Goal: Information Seeking & Learning: Learn about a topic

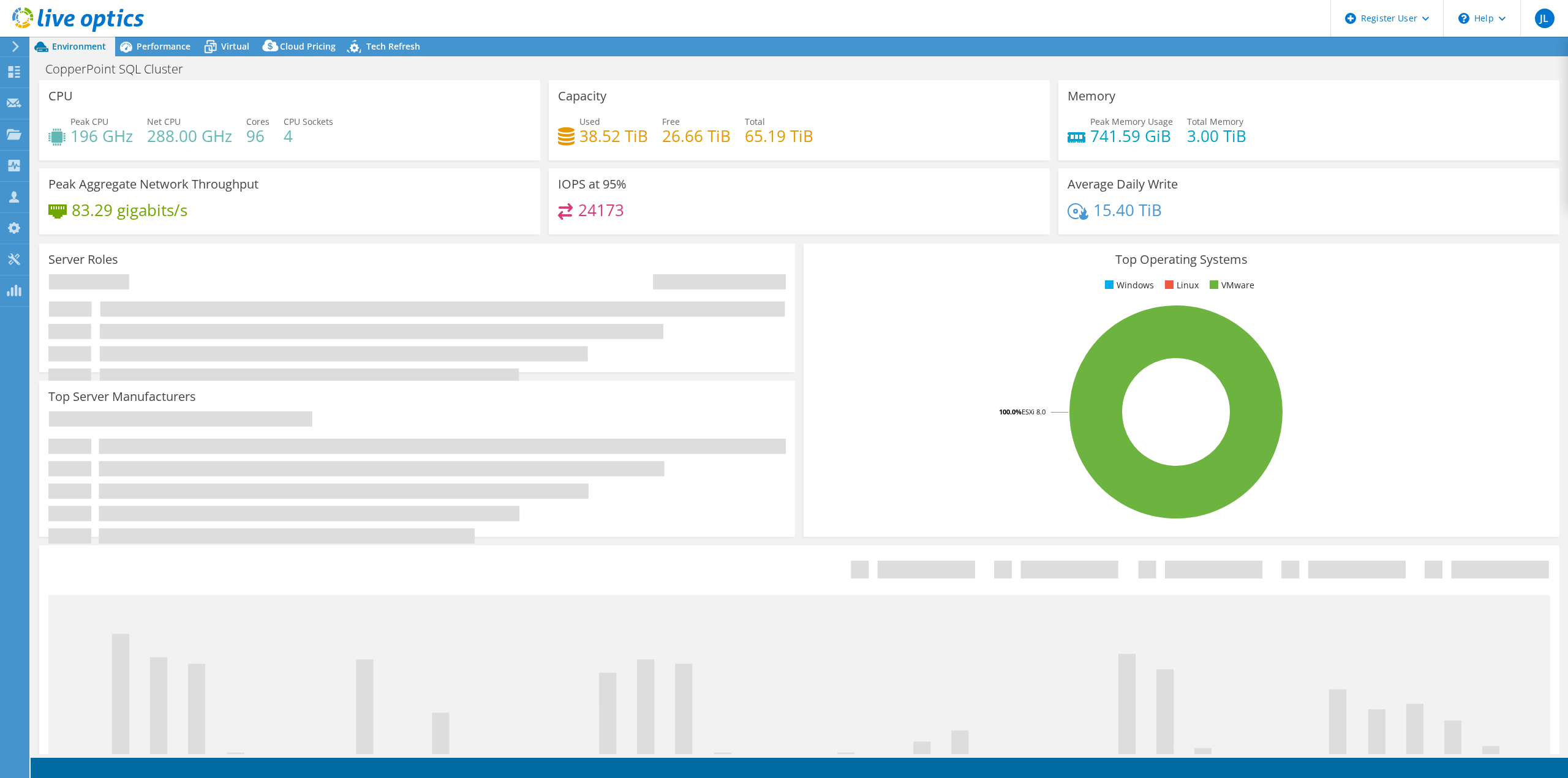
select select "USD"
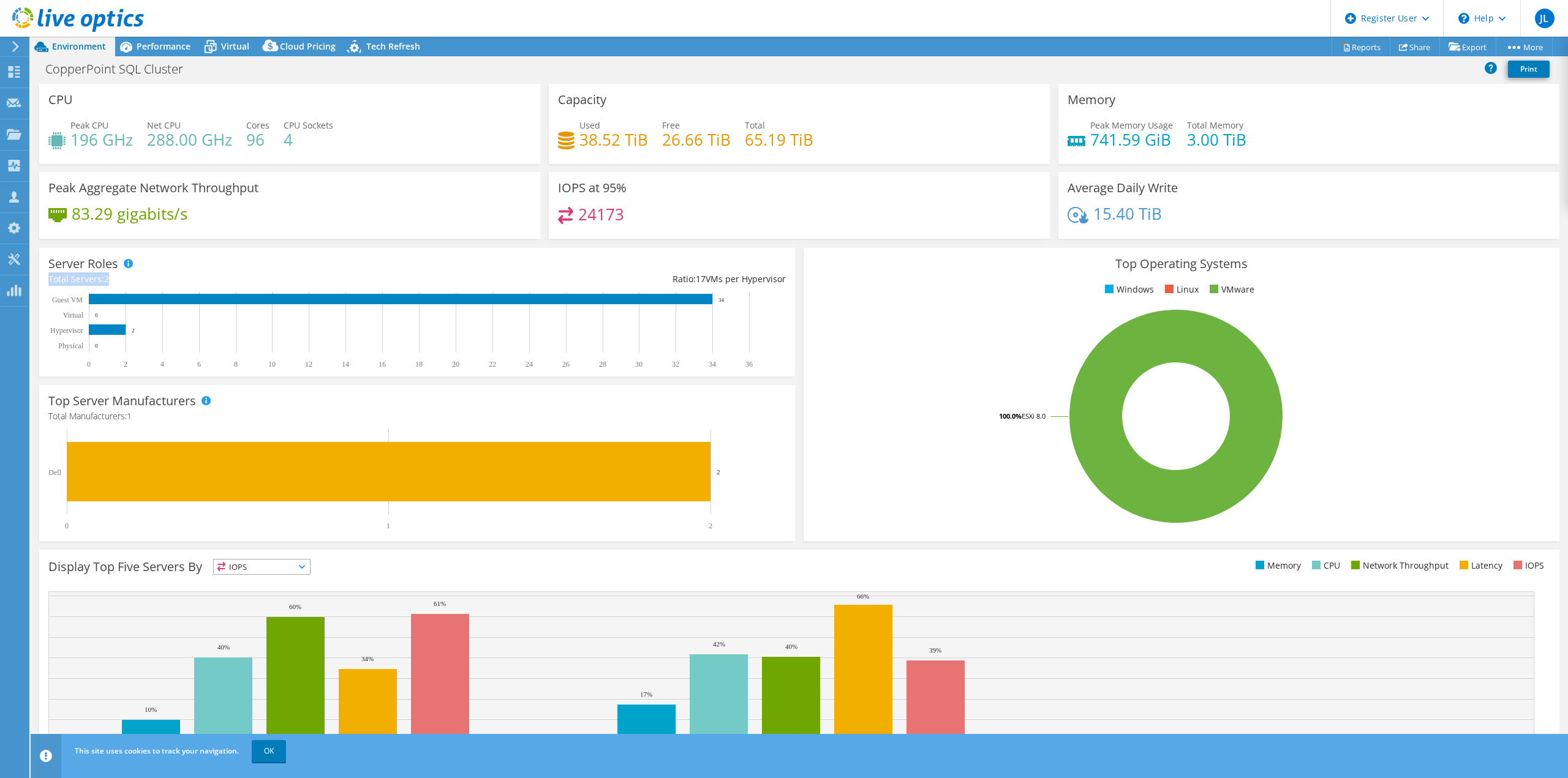
drag, startPoint x: 113, startPoint y: 280, endPoint x: 47, endPoint y: 285, distance: 66.2
click at [47, 285] on div "Server Roles Physical Servers represent bare metal servers that were targets of…" at bounding box center [417, 312] width 756 height 128
drag, startPoint x: 71, startPoint y: 126, endPoint x: 124, endPoint y: 124, distance: 53.0
click at [124, 124] on div "Peak CPU 196 GHz" at bounding box center [101, 132] width 63 height 28
drag, startPoint x: 294, startPoint y: 140, endPoint x: 286, endPoint y: 141, distance: 8.1
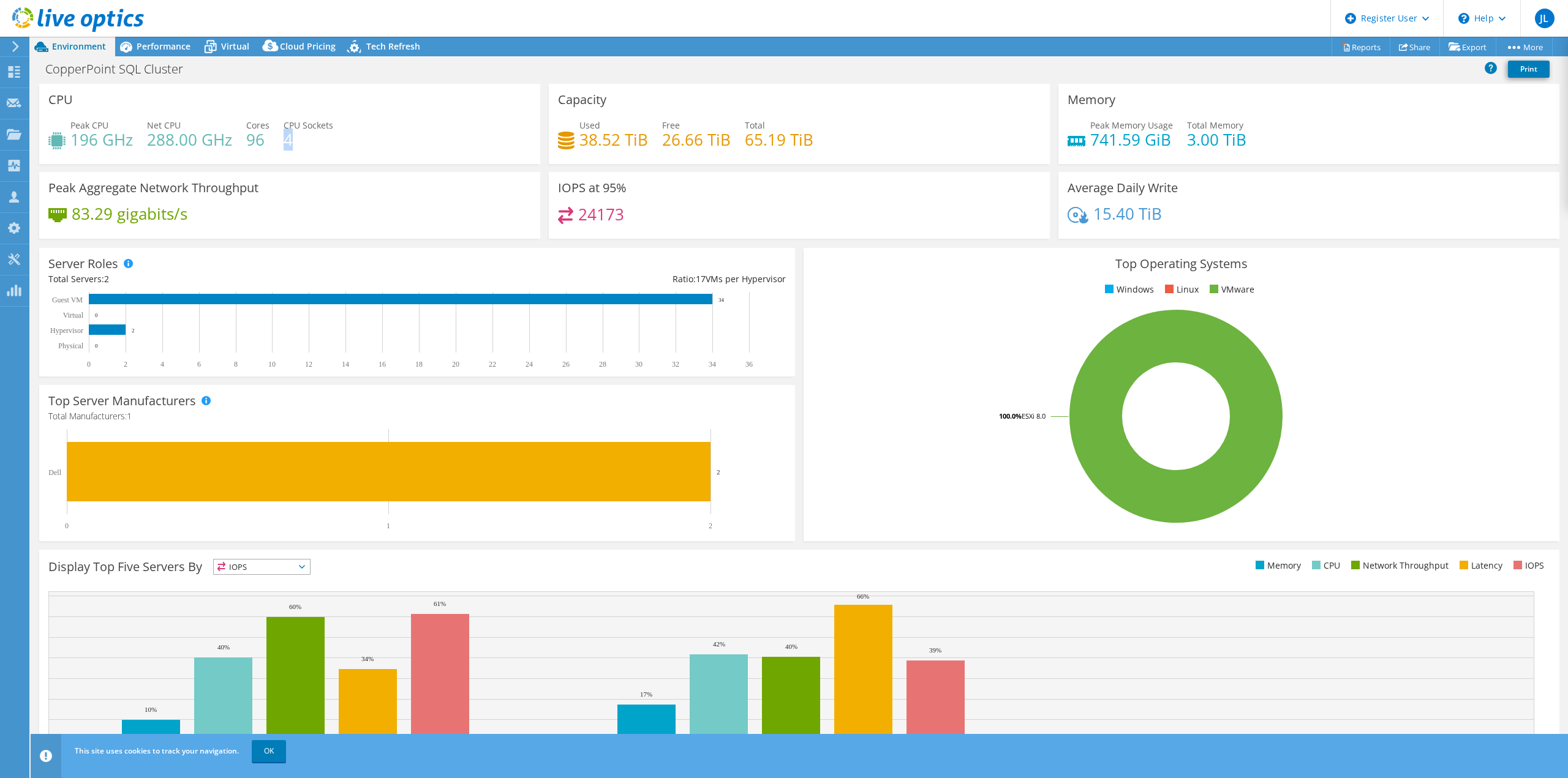
click at [286, 141] on h4 "4" at bounding box center [308, 139] width 50 height 14
click at [155, 50] on span "Performance" at bounding box center [164, 46] width 54 height 12
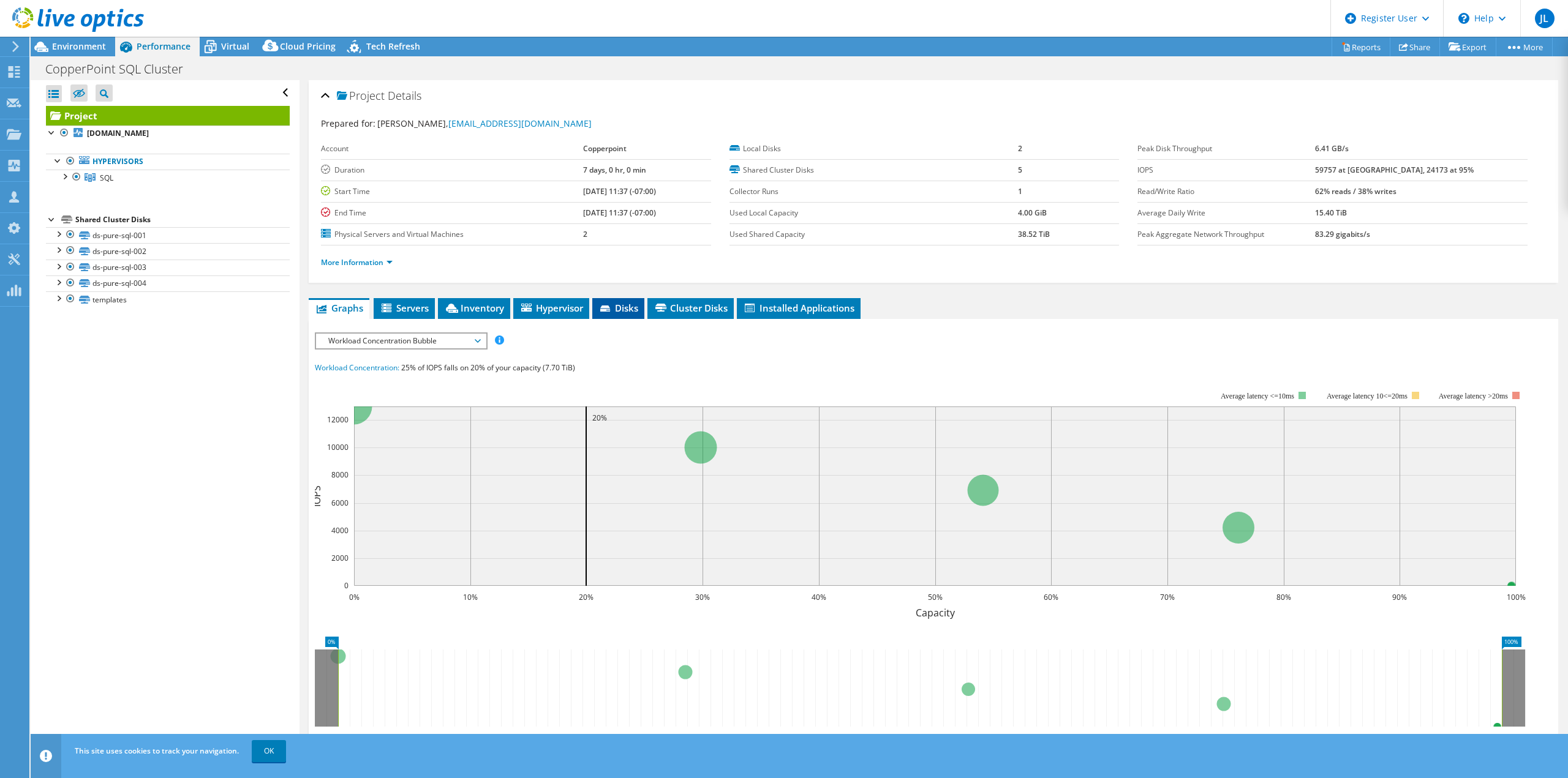
click at [628, 311] on span "Disks" at bounding box center [618, 307] width 40 height 12
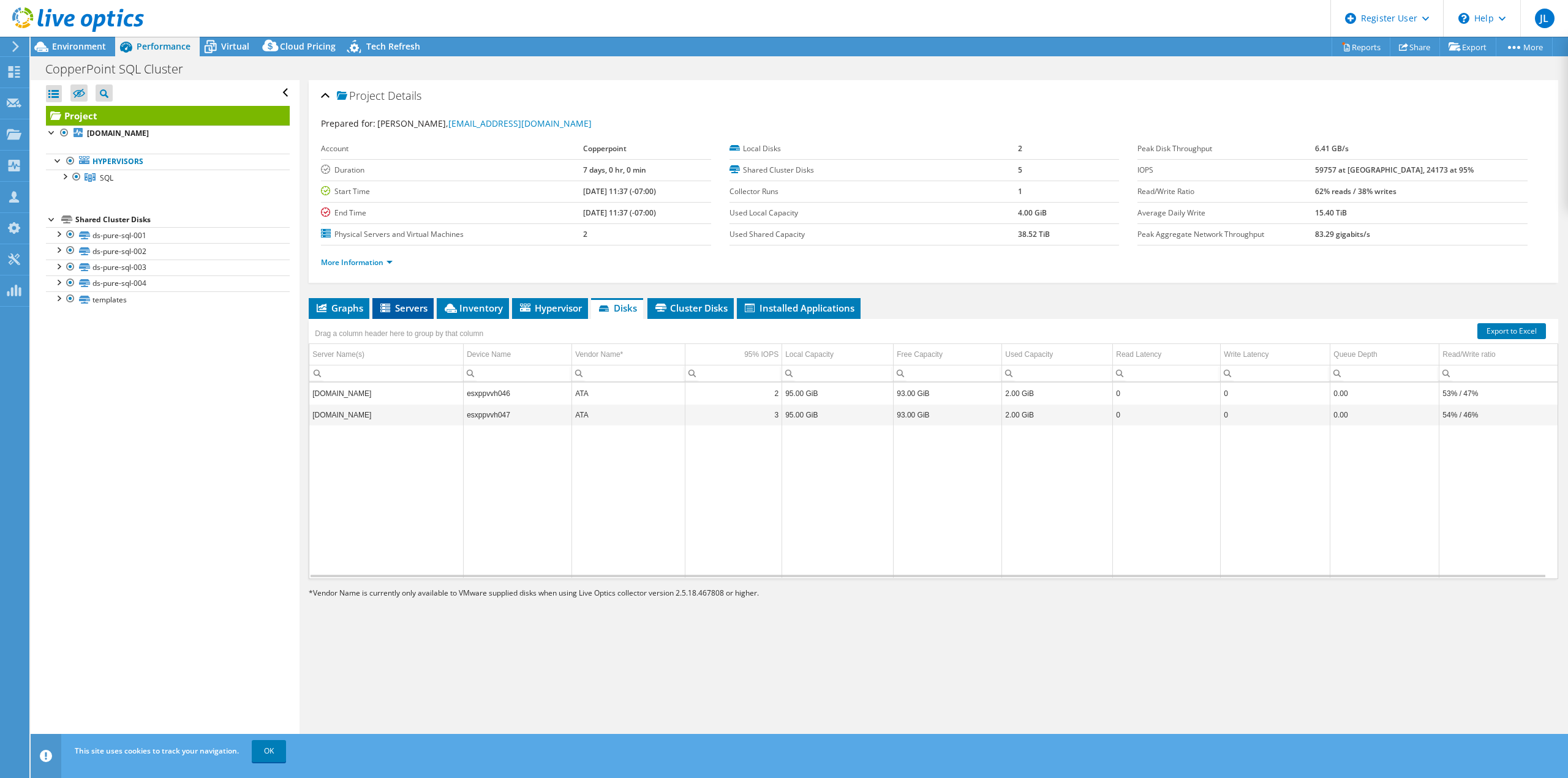
click at [405, 309] on span "Servers" at bounding box center [403, 307] width 49 height 12
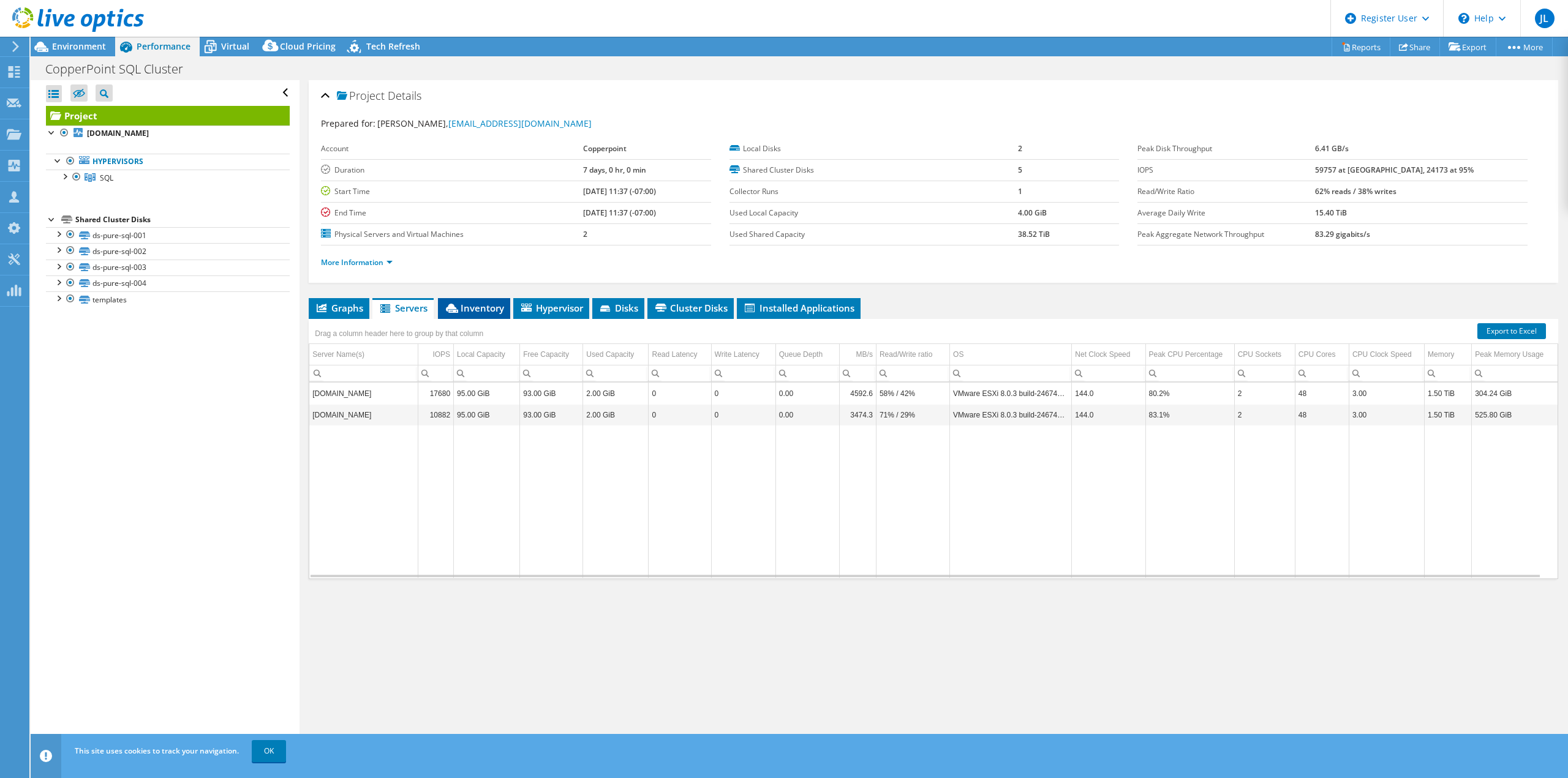
click at [472, 307] on span "Inventory" at bounding box center [474, 307] width 60 height 12
click at [329, 300] on li "Graphs" at bounding box center [339, 309] width 61 height 21
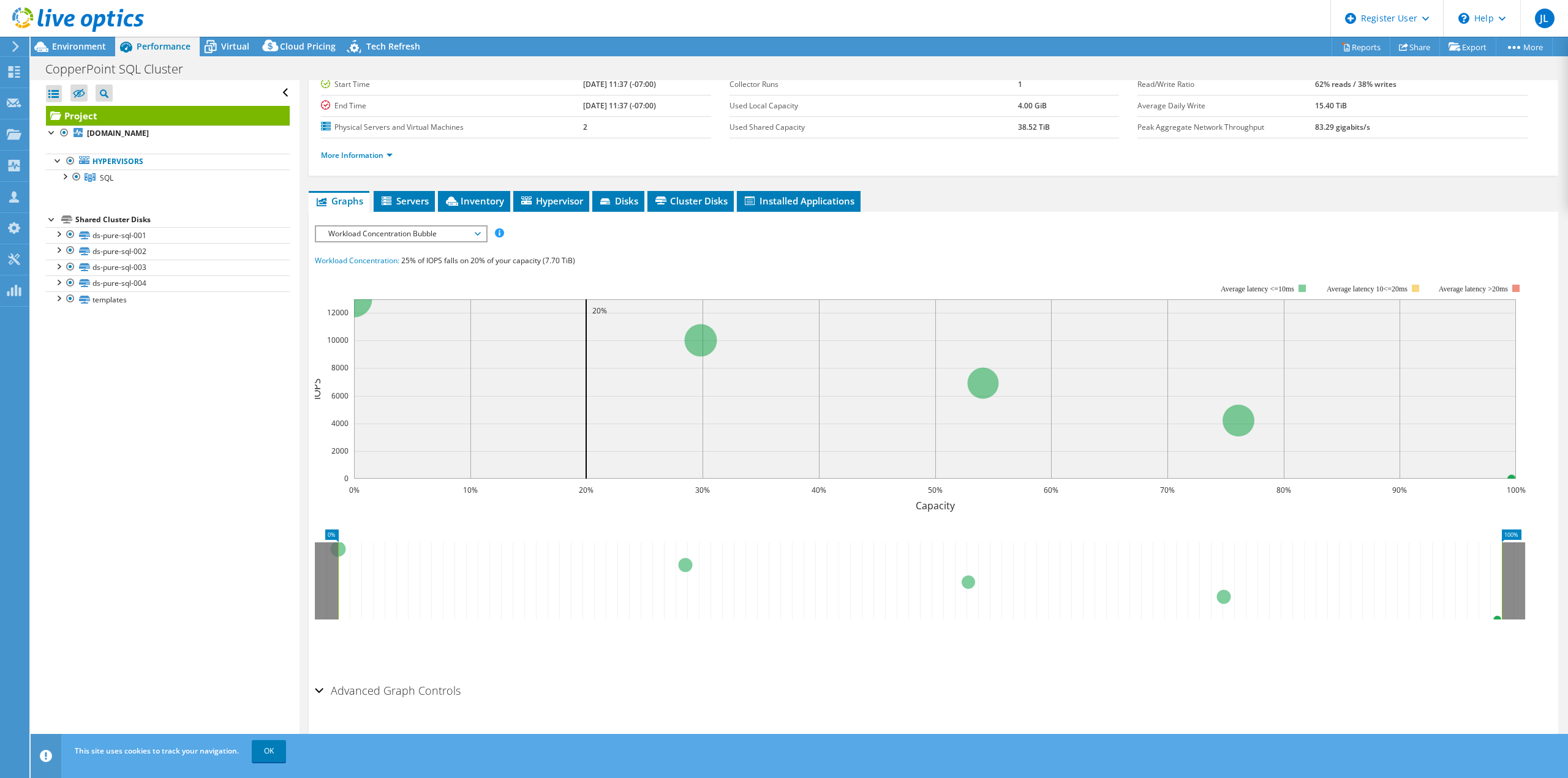
scroll to position [116, 0]
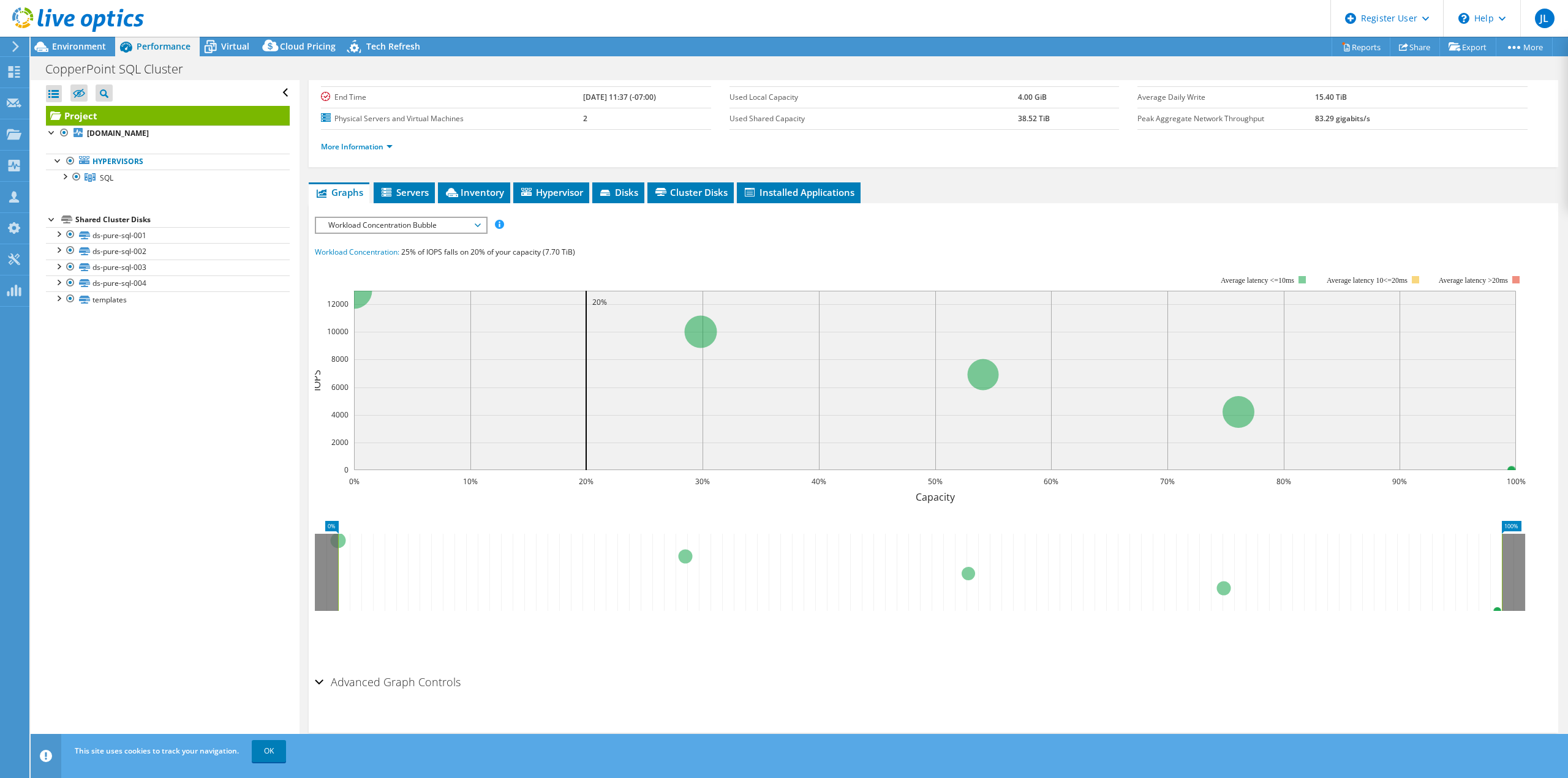
click at [480, 226] on span "Workload Concentration Bubble" at bounding box center [401, 225] width 157 height 15
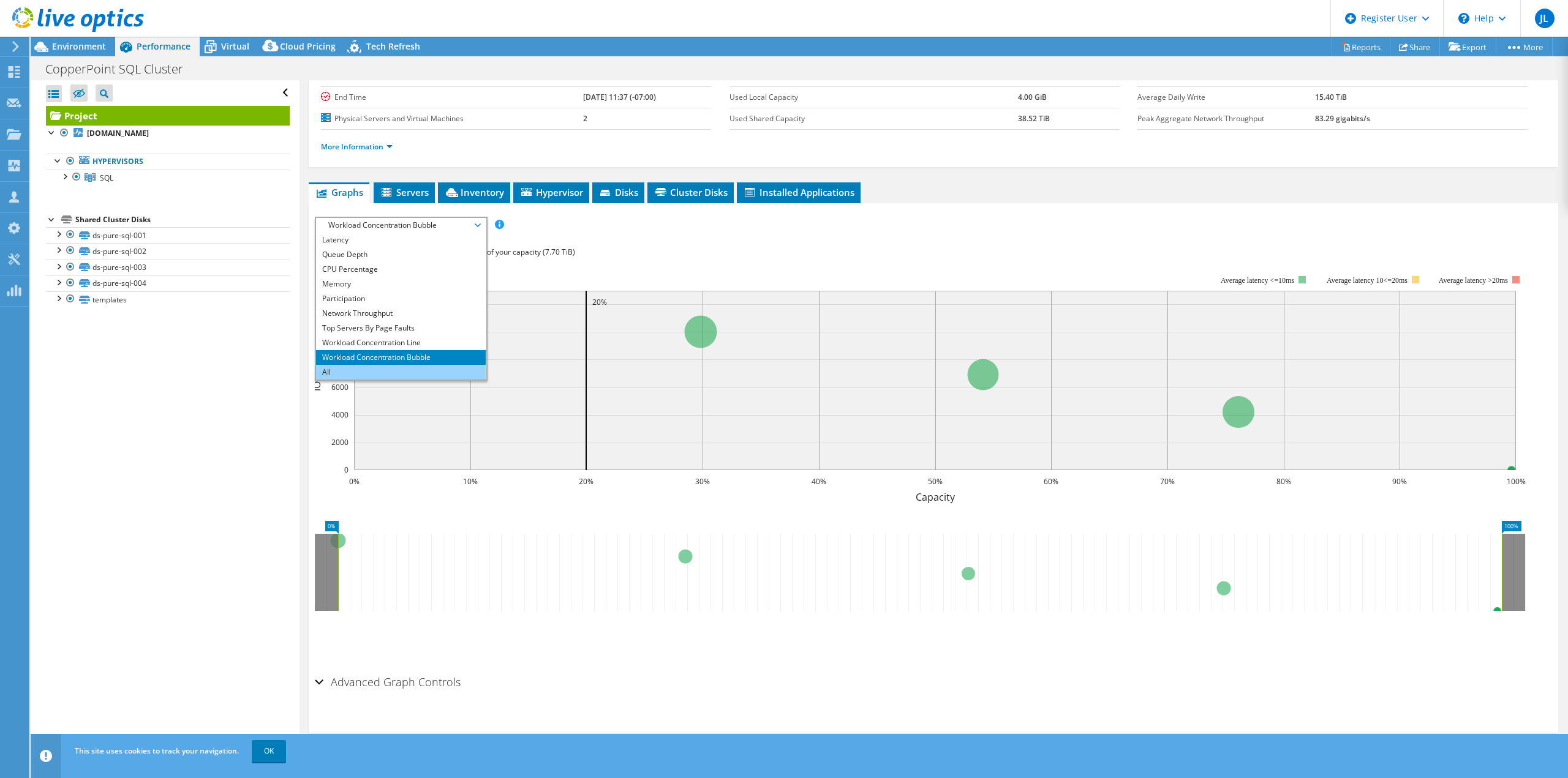
click at [346, 376] on li "All" at bounding box center [400, 372] width 170 height 15
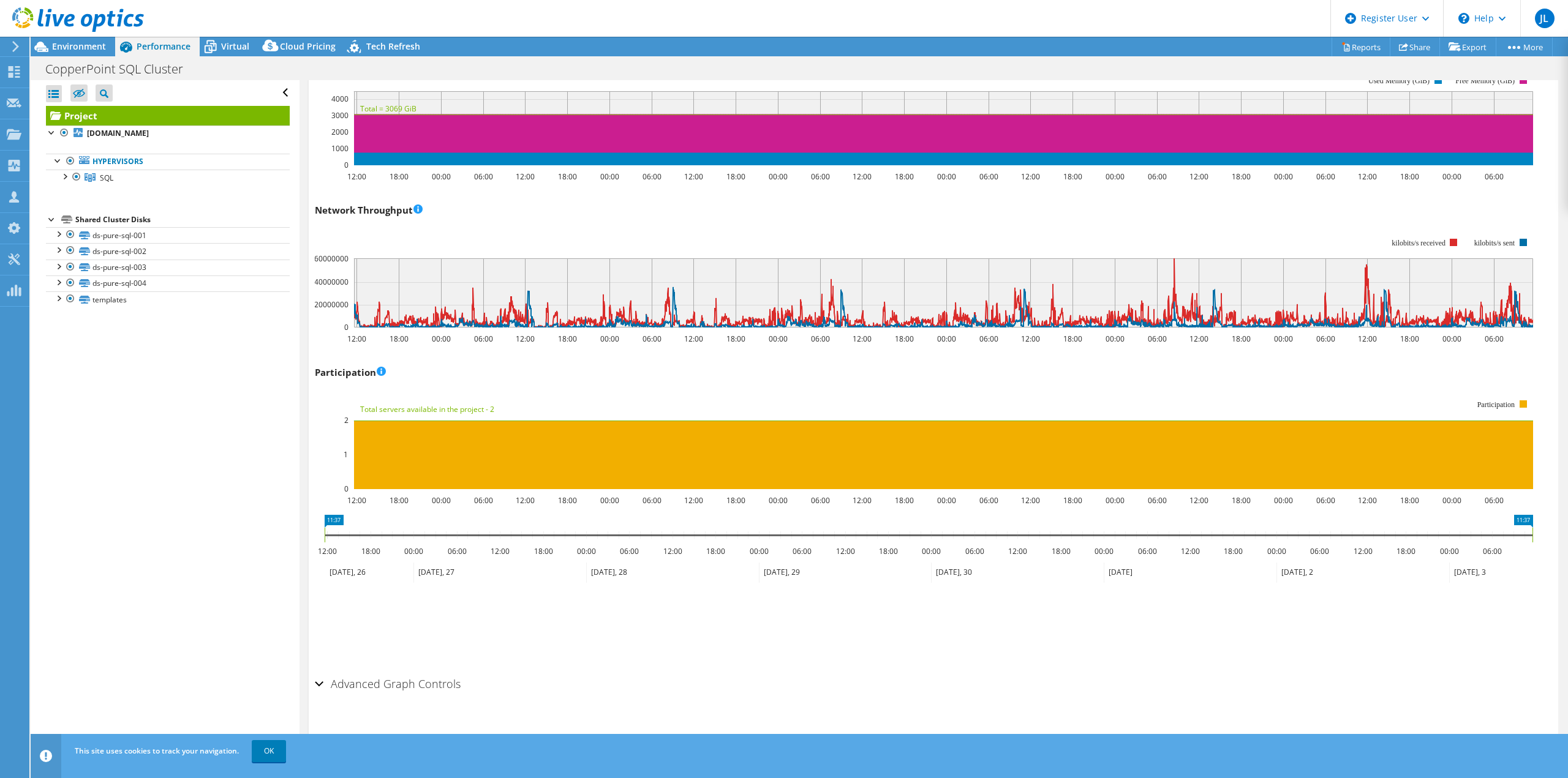
scroll to position [1281, 0]
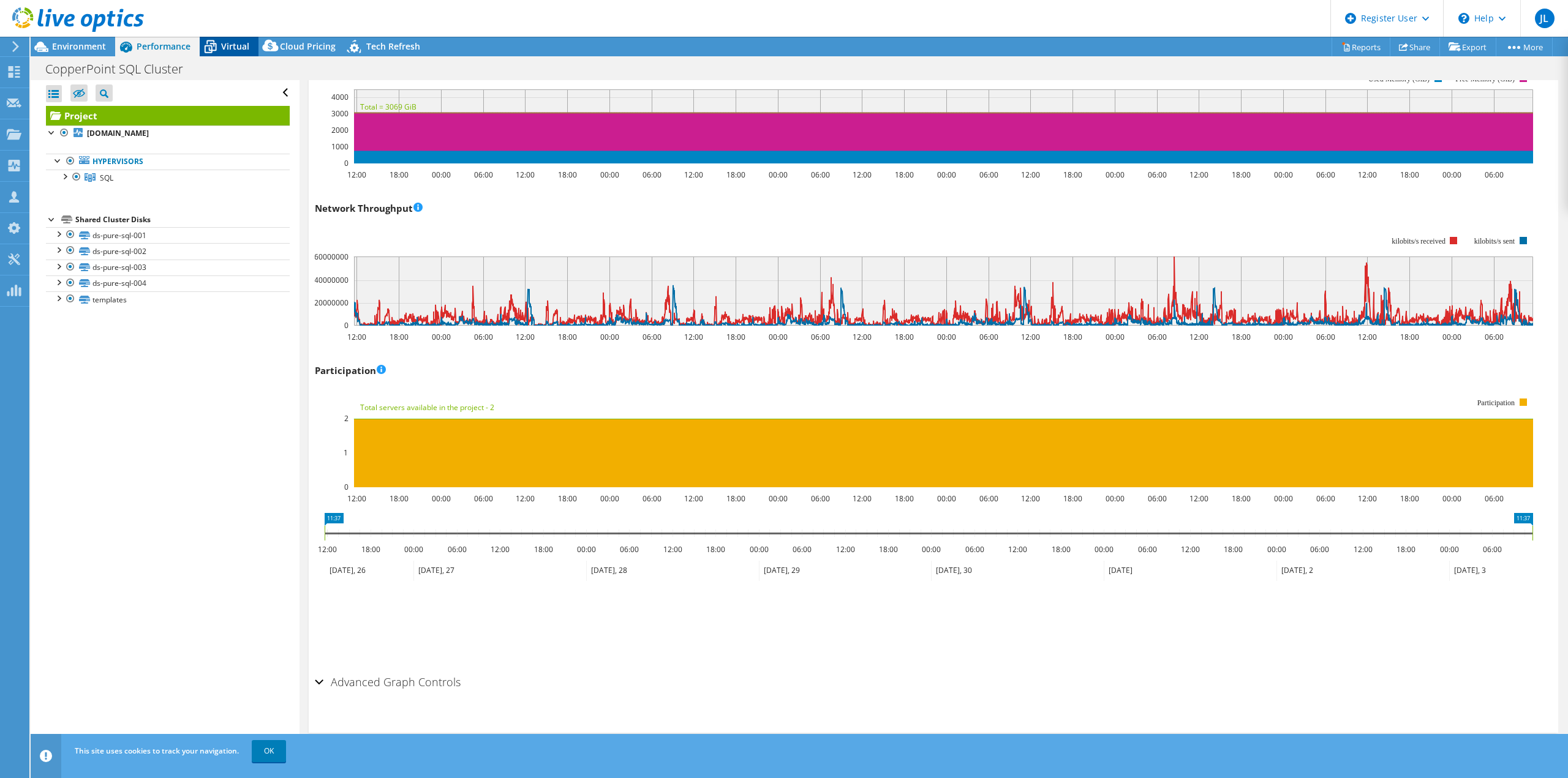
click at [224, 43] on span "Virtual" at bounding box center [235, 46] width 28 height 12
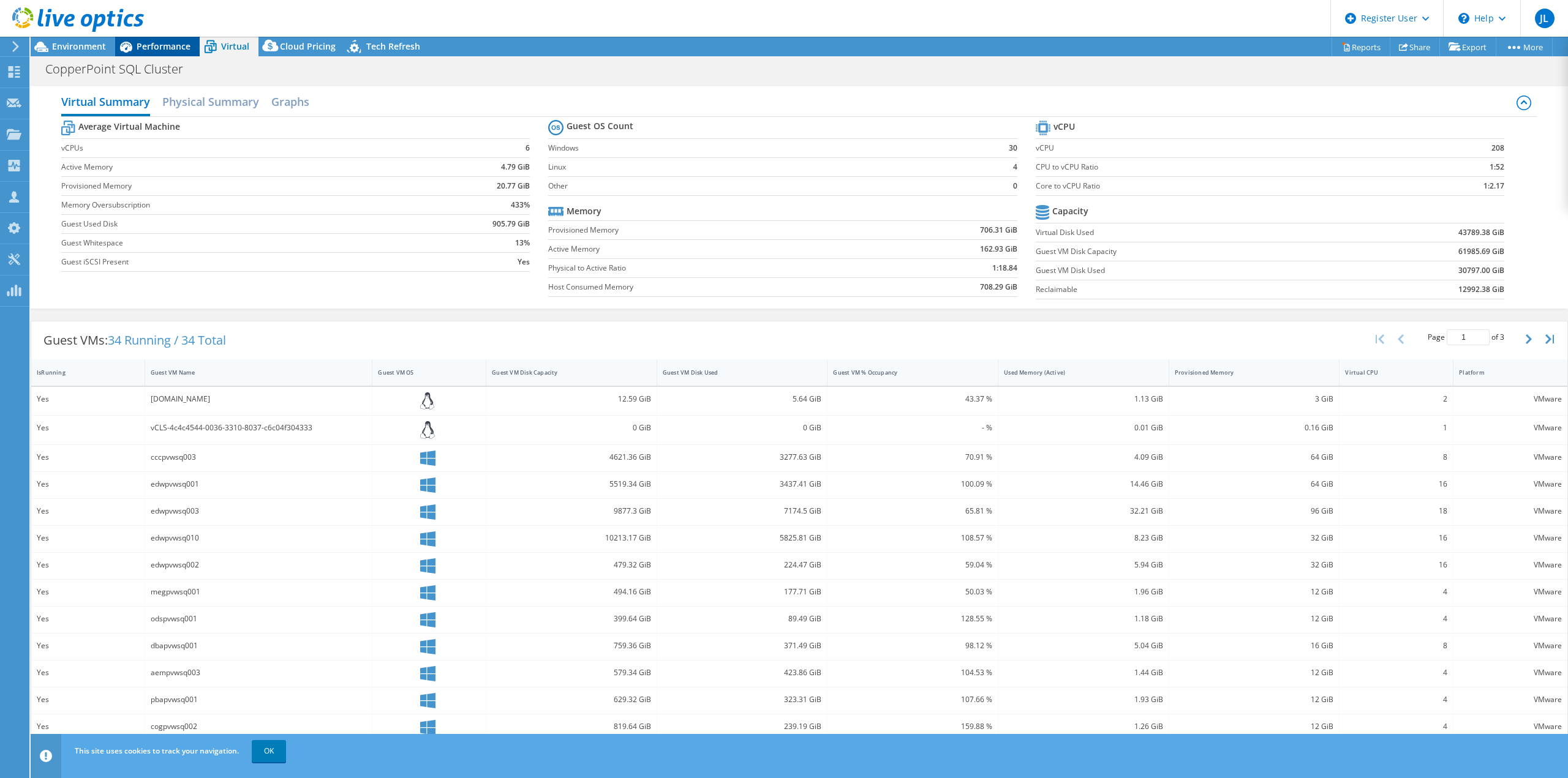
click at [160, 46] on span "Performance" at bounding box center [164, 46] width 54 height 12
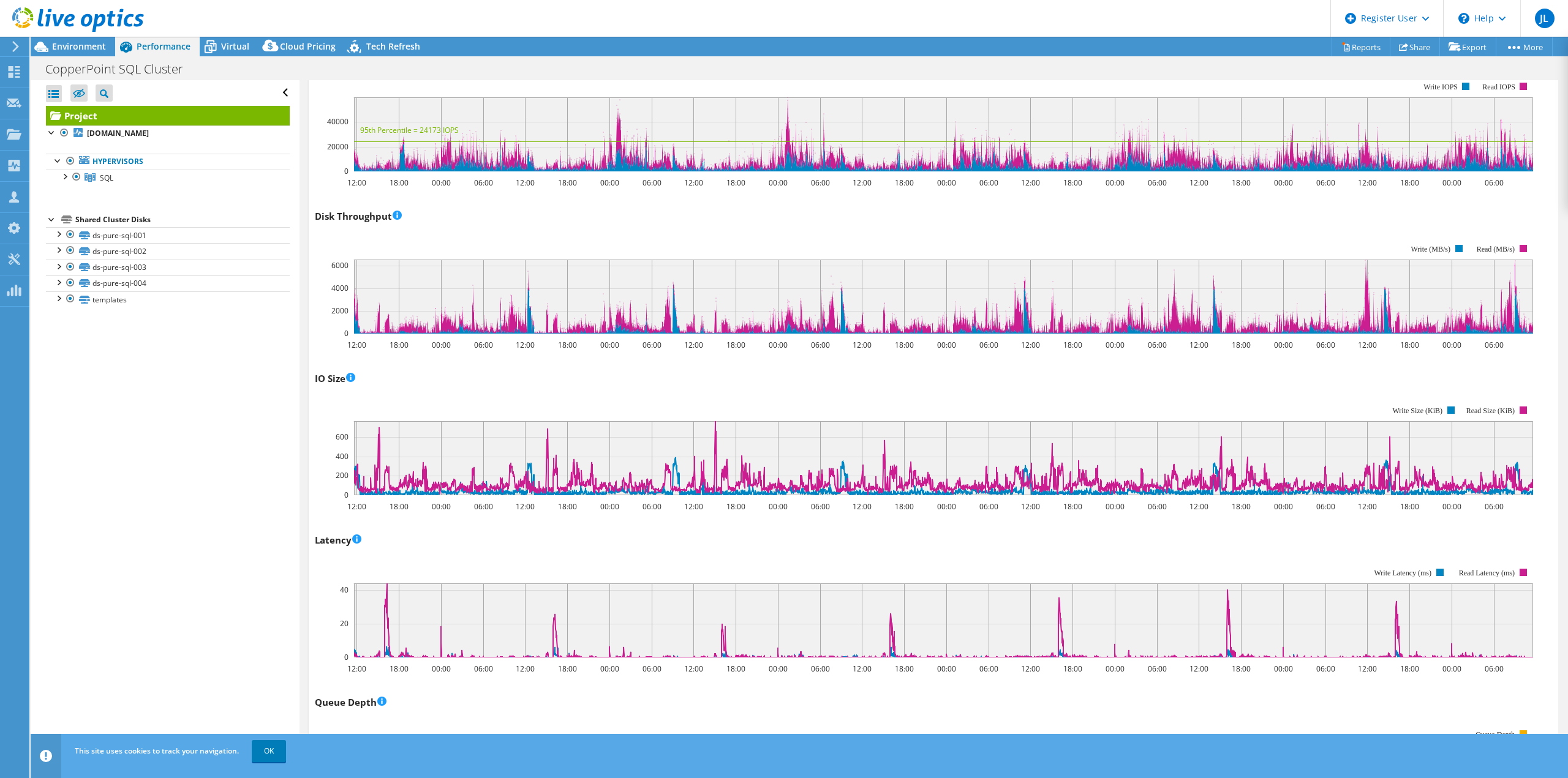
scroll to position [0, 0]
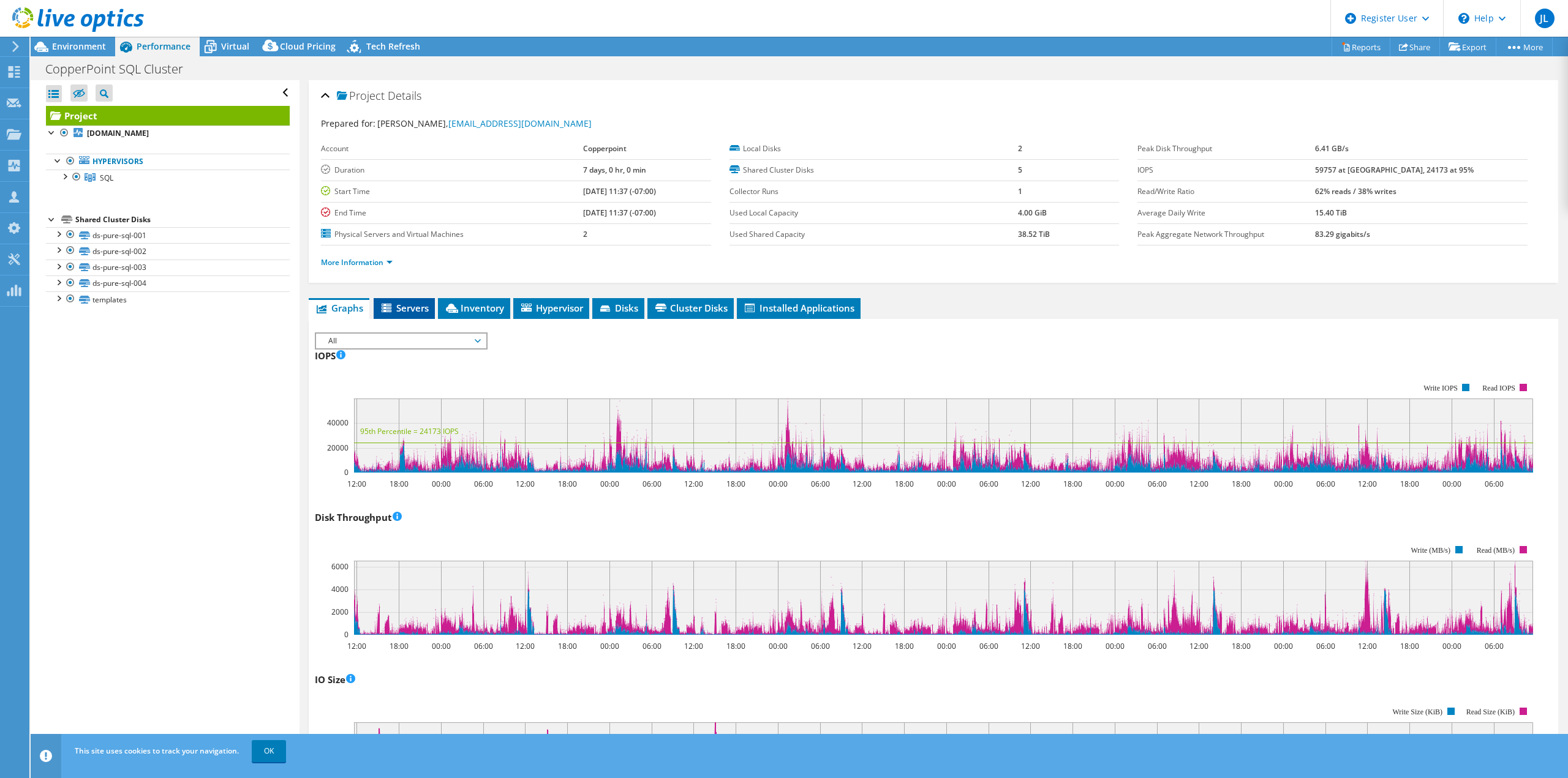
click at [411, 309] on span "Servers" at bounding box center [404, 307] width 49 height 12
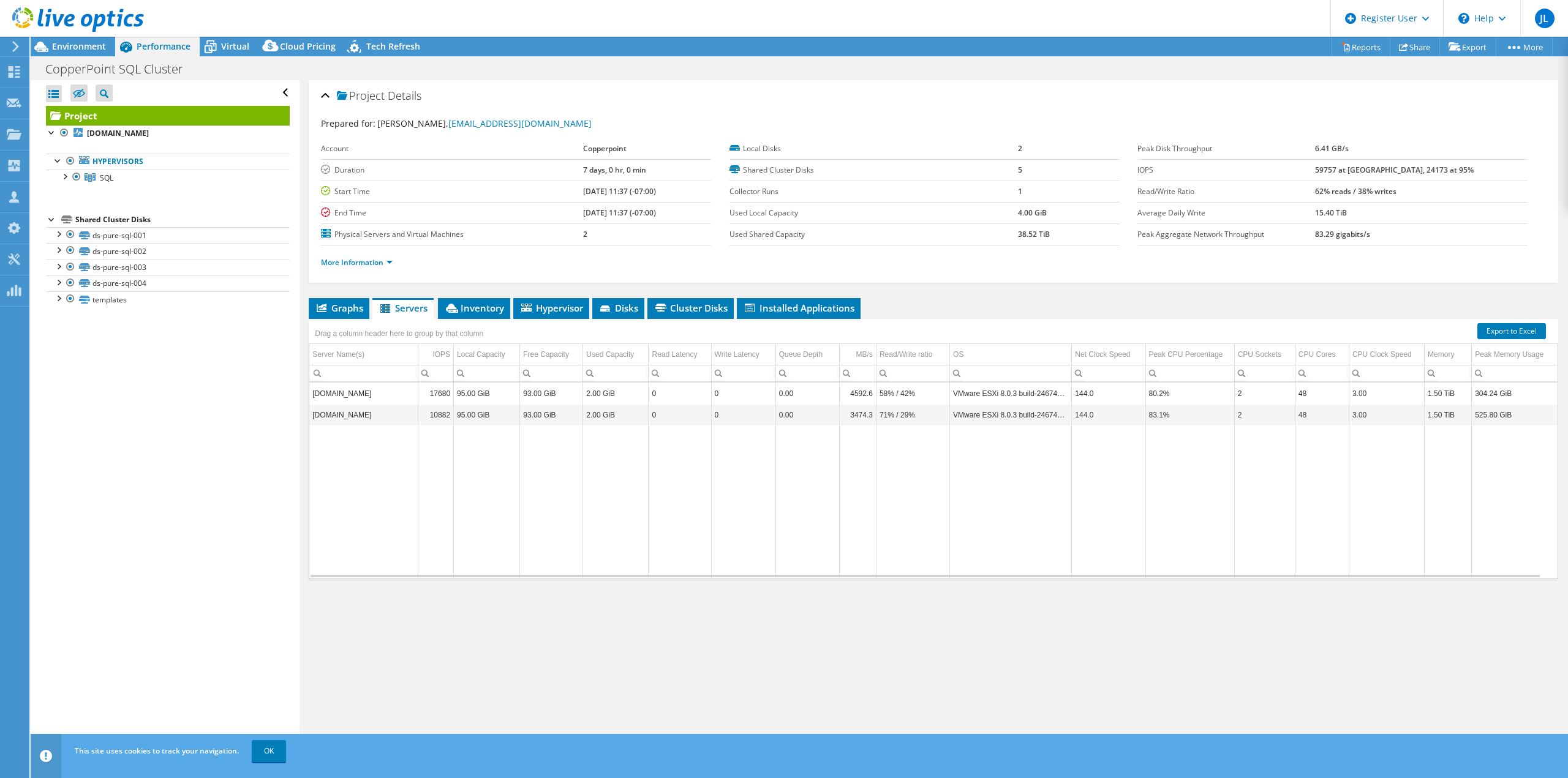
click at [674, 15] on header "JL Dell User [PERSON_NAME] [PERSON_NAME][EMAIL_ADDRESS][PERSON_NAME][DOMAIN_NAM…" at bounding box center [784, 18] width 1568 height 37
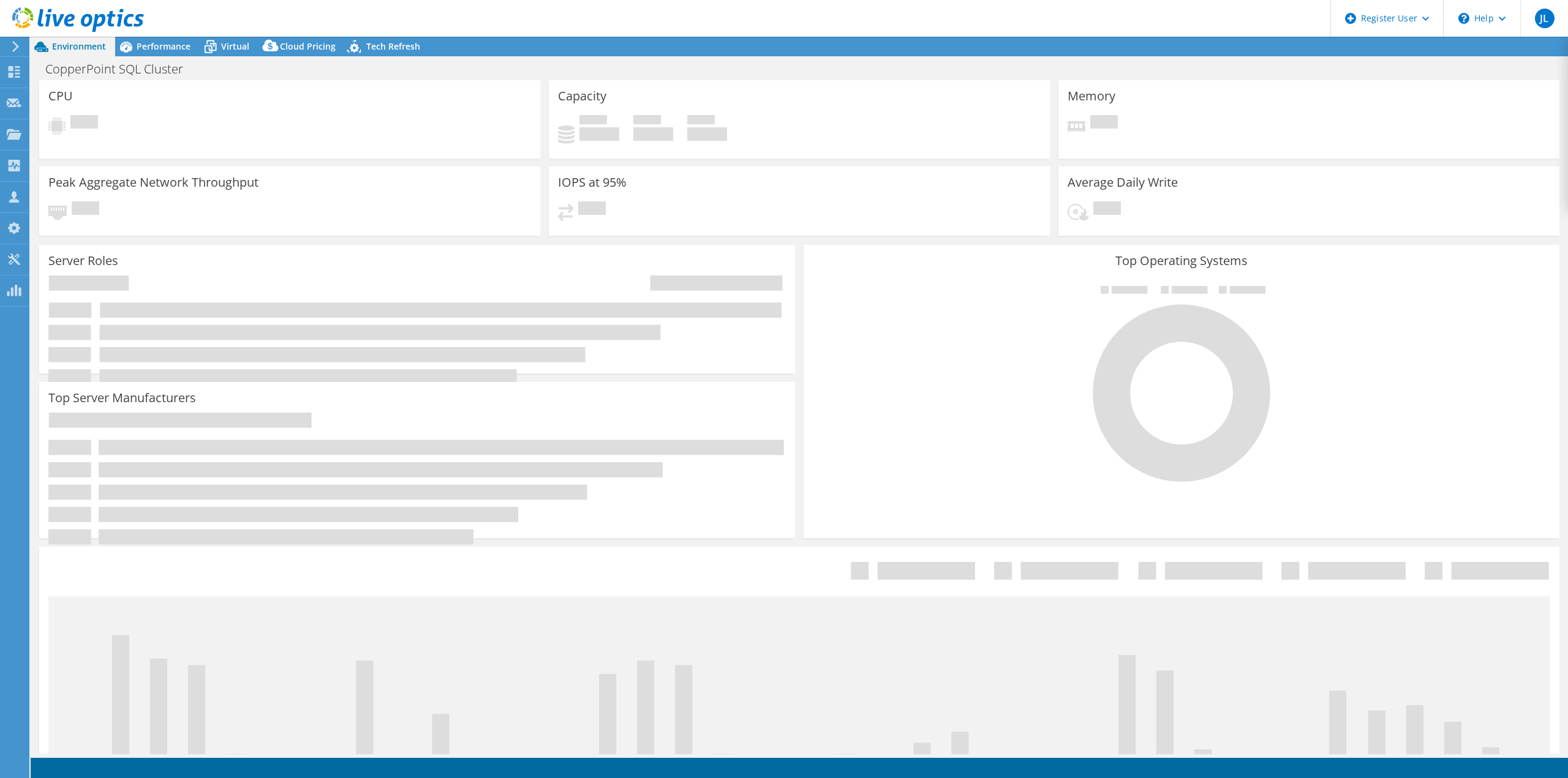
select select "USD"
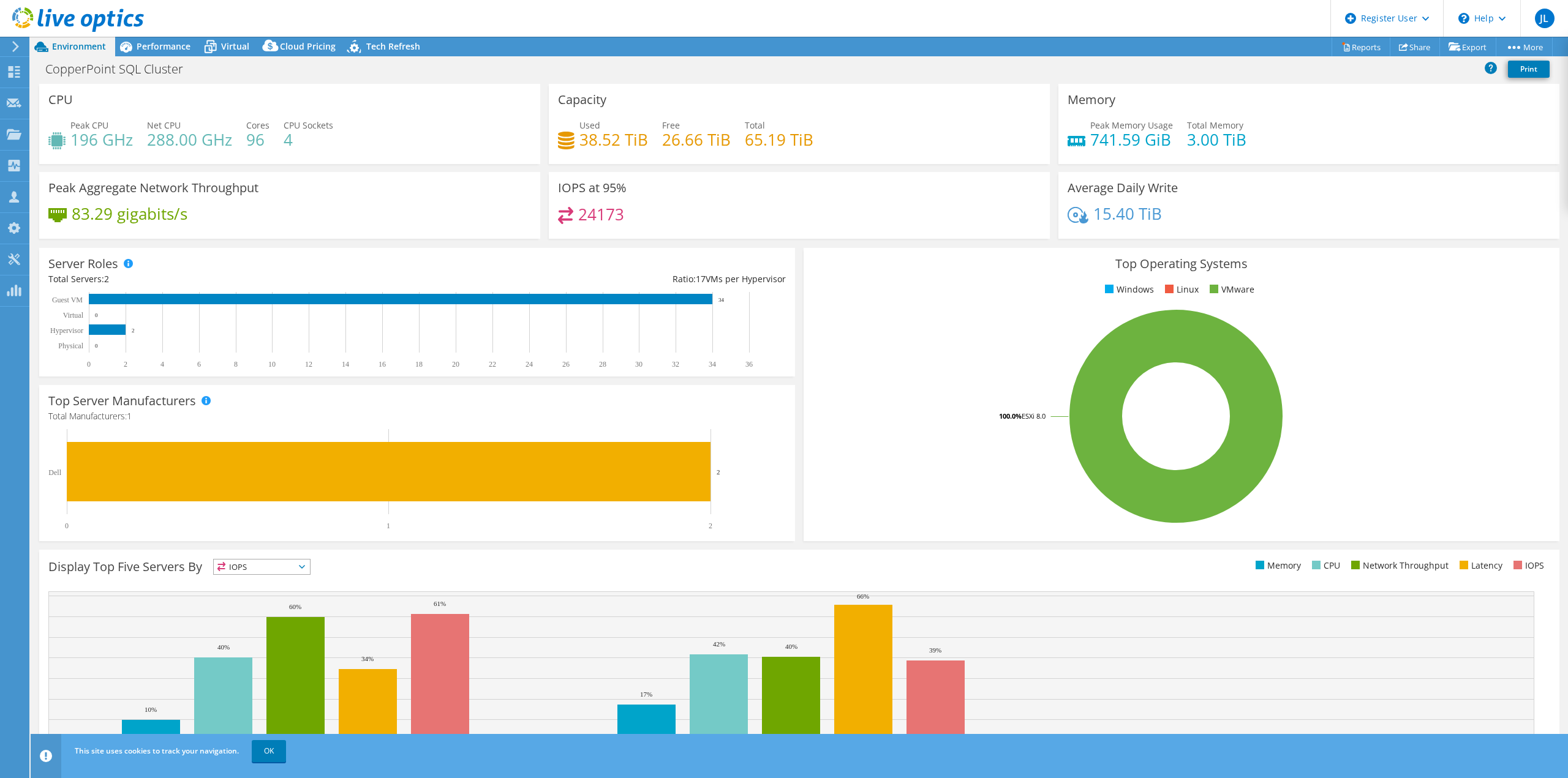
click at [1437, 467] on rect at bounding box center [1175, 416] width 727 height 214
click at [159, 50] on span "Performance" at bounding box center [164, 46] width 54 height 12
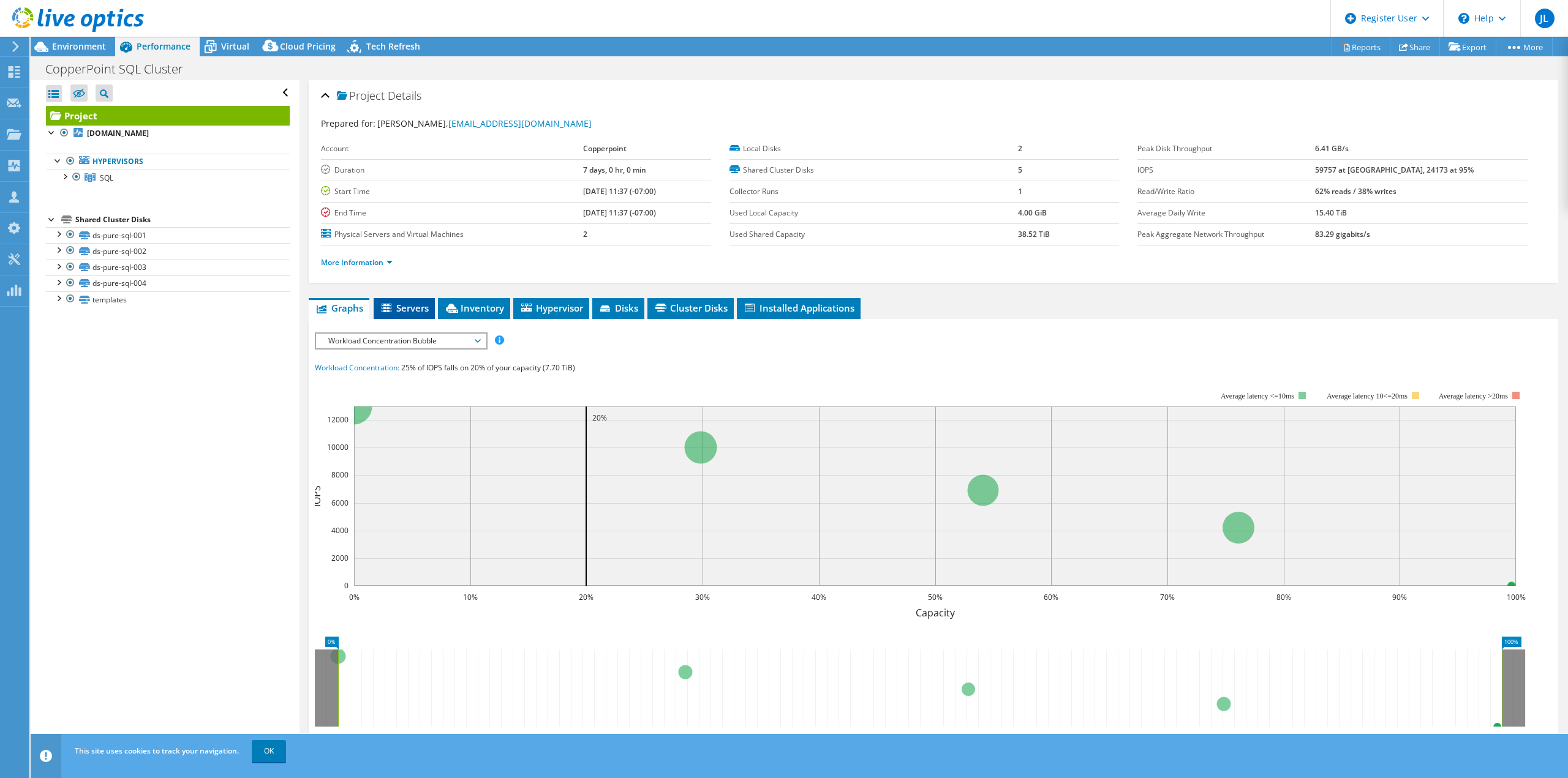
click at [397, 303] on span "Servers" at bounding box center [404, 307] width 49 height 12
